Goal: Task Accomplishment & Management: Manage account settings

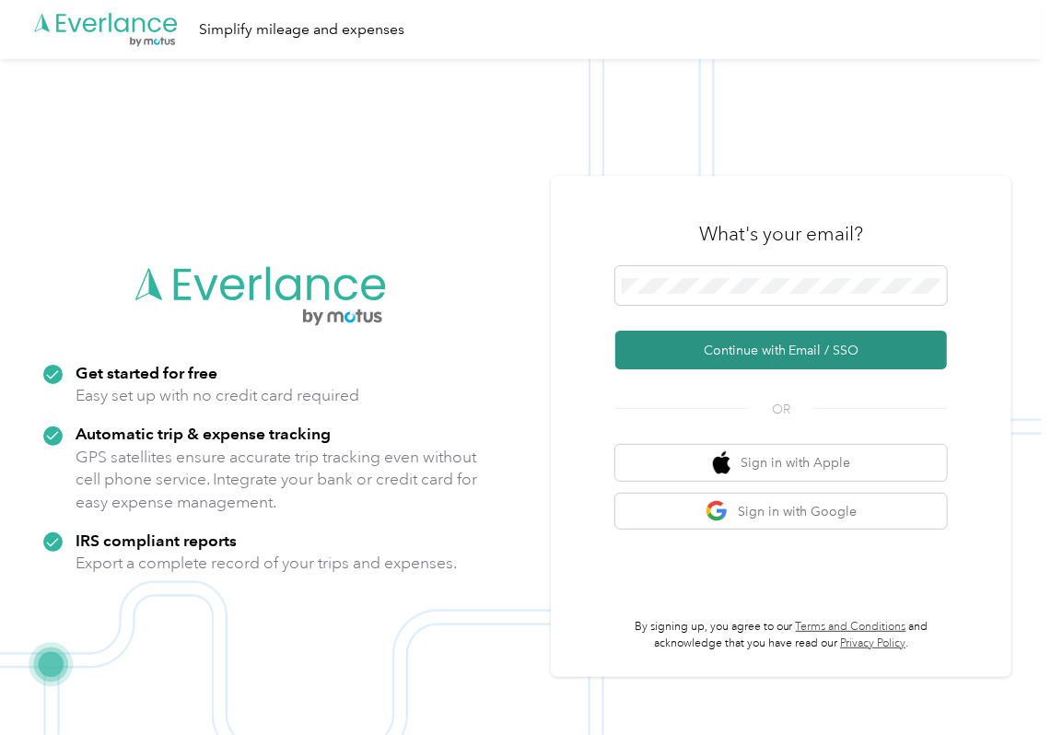
click at [672, 340] on button "Continue with Email / SSO" at bounding box center [782, 350] width 332 height 39
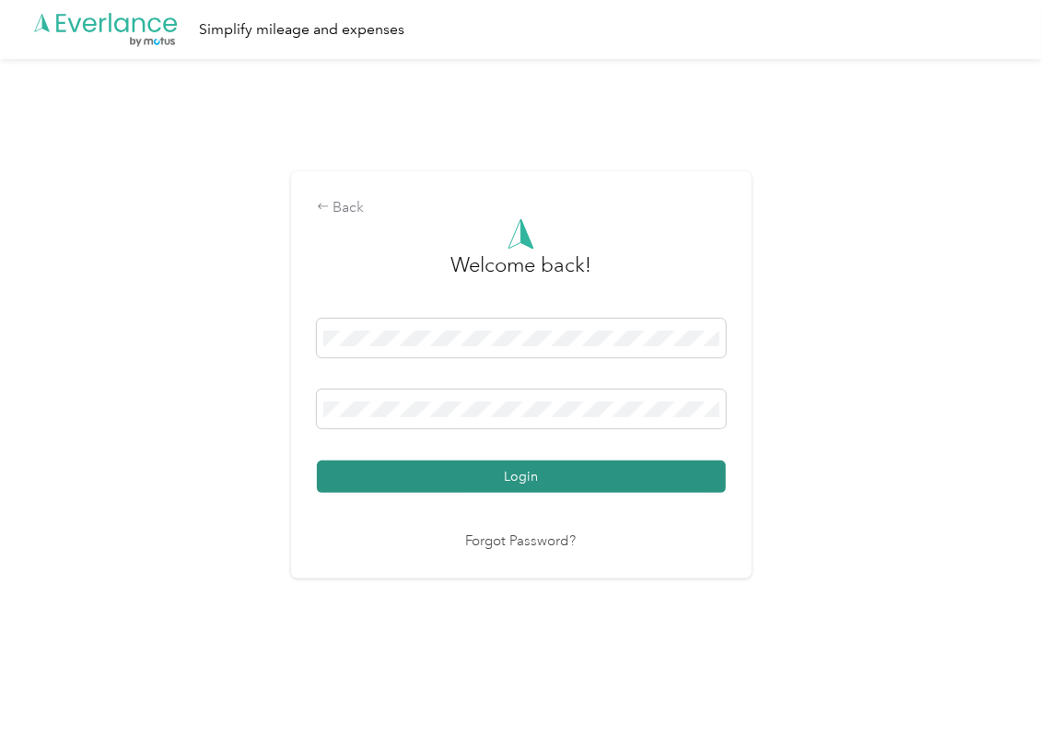
click at [387, 470] on button "Login" at bounding box center [521, 477] width 409 height 32
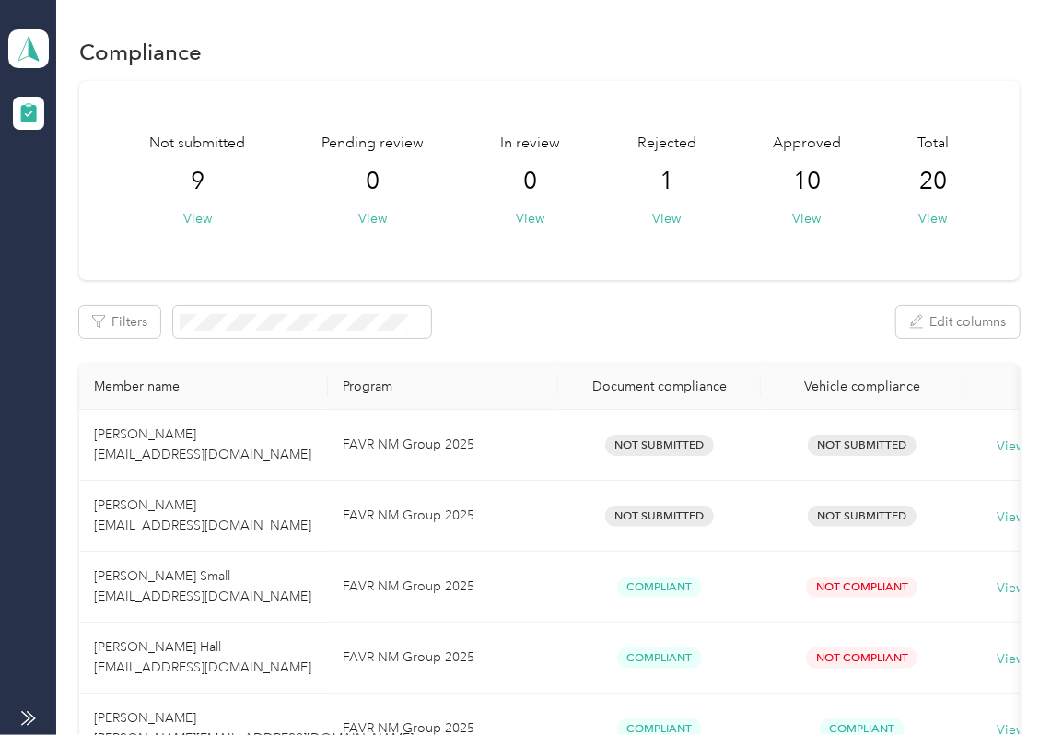
drag, startPoint x: 118, startPoint y: 435, endPoint x: -173, endPoint y: 376, distance: 297.1
click at [645, 333] on div "Filters Edit columns" at bounding box center [549, 322] width 941 height 32
click at [50, 44] on aside "[PERSON_NAME] Medical Team dashboard" at bounding box center [28, 367] width 56 height 735
click at [24, 44] on icon at bounding box center [28, 49] width 20 height 24
click at [77, 194] on div "Log out" at bounding box center [59, 191] width 71 height 19
